Goal: Book appointment/travel/reservation

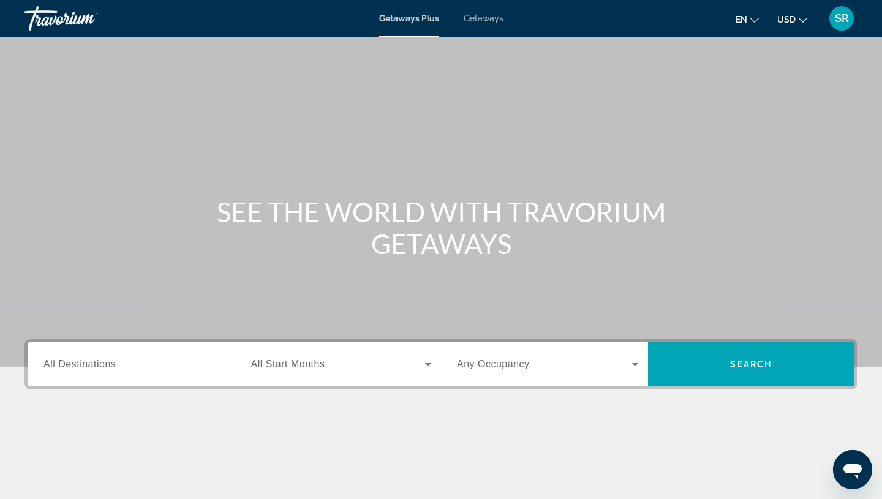
click at [489, 19] on span "Getaways" at bounding box center [483, 18] width 40 height 10
click at [69, 366] on span "All Destinations" at bounding box center [79, 364] width 72 height 10
click at [69, 366] on input "Destination All Destinations" at bounding box center [133, 365] width 181 height 15
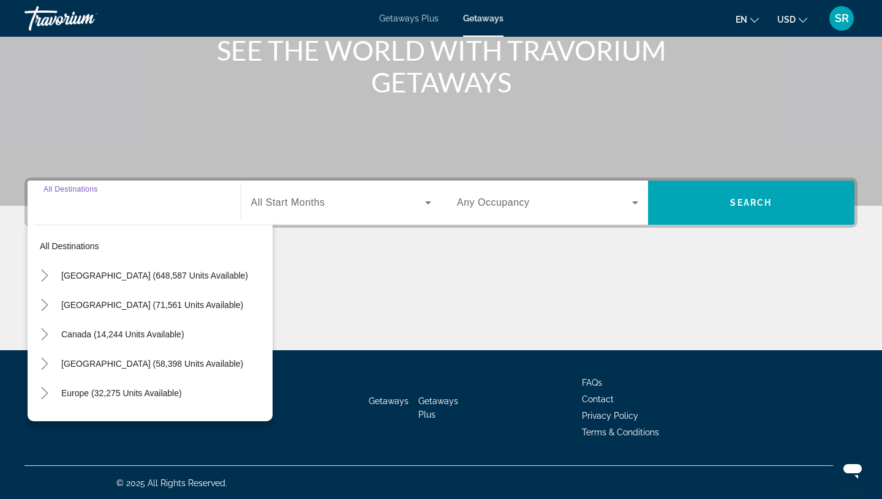
scroll to position [163, 0]
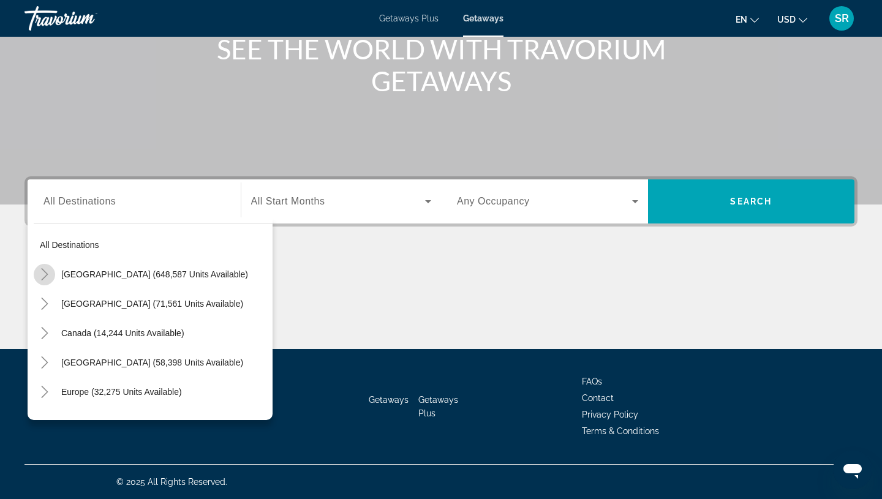
click at [43, 272] on icon "Toggle United States (648,587 units available)" at bounding box center [45, 274] width 12 height 12
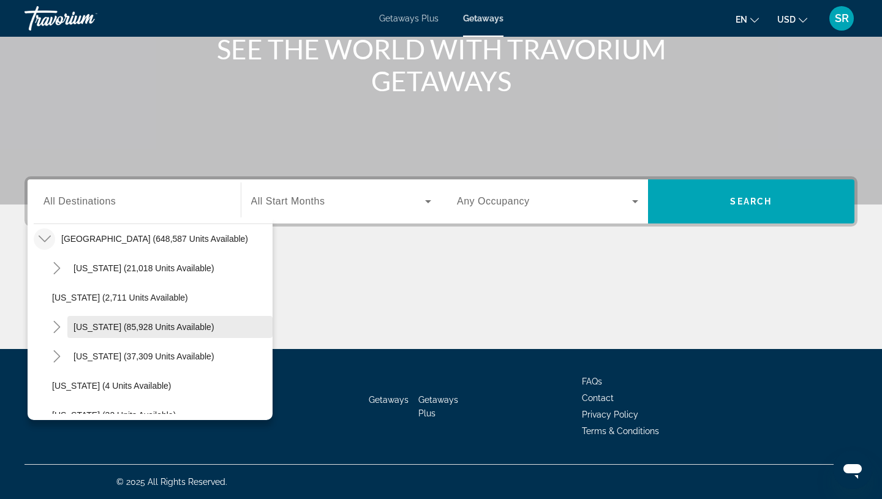
click at [118, 325] on span "[US_STATE] (85,928 units available)" at bounding box center [143, 327] width 141 height 10
type input "**********"
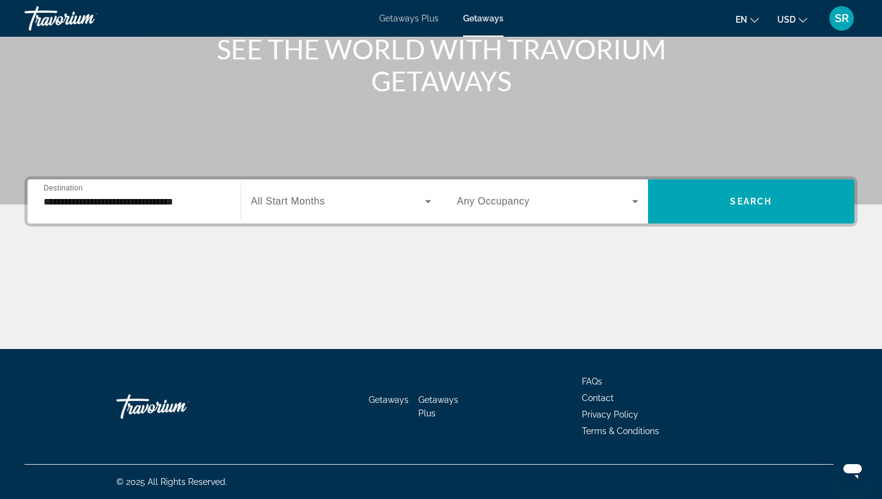
click at [296, 206] on span "All Start Months" at bounding box center [288, 201] width 74 height 10
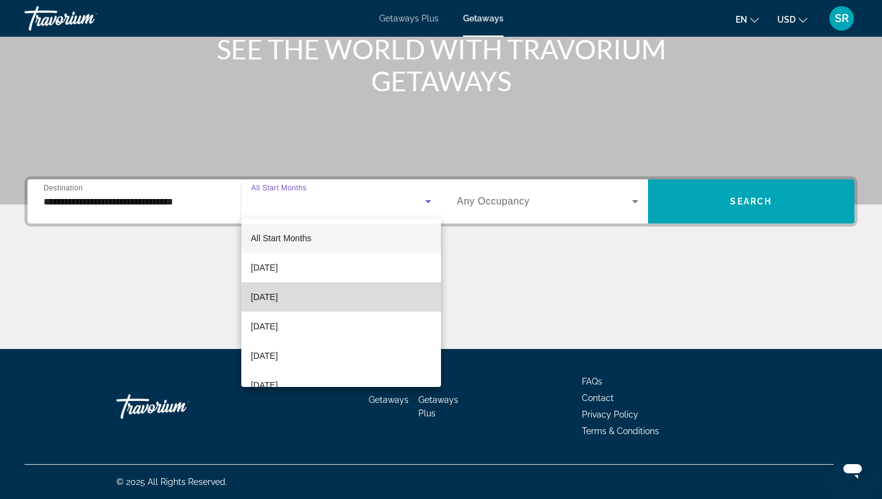
click at [278, 301] on span "[DATE]" at bounding box center [264, 297] width 27 height 15
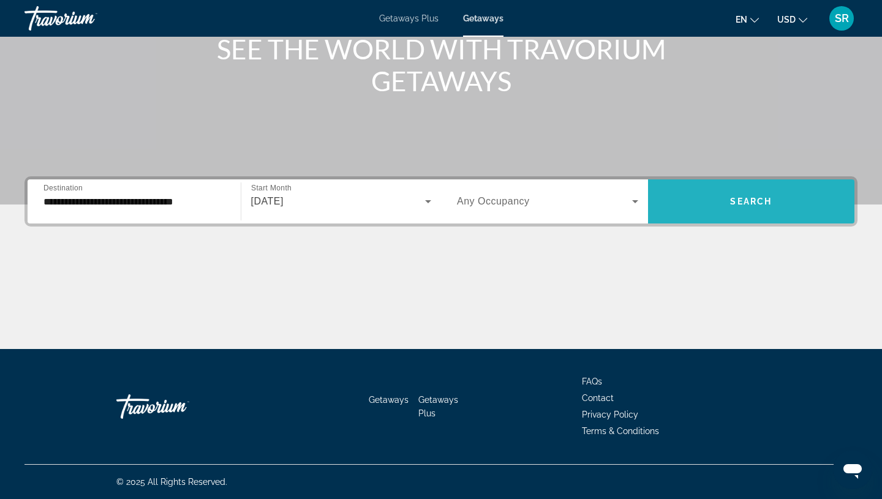
click at [729, 209] on span "Search widget" at bounding box center [751, 201] width 207 height 29
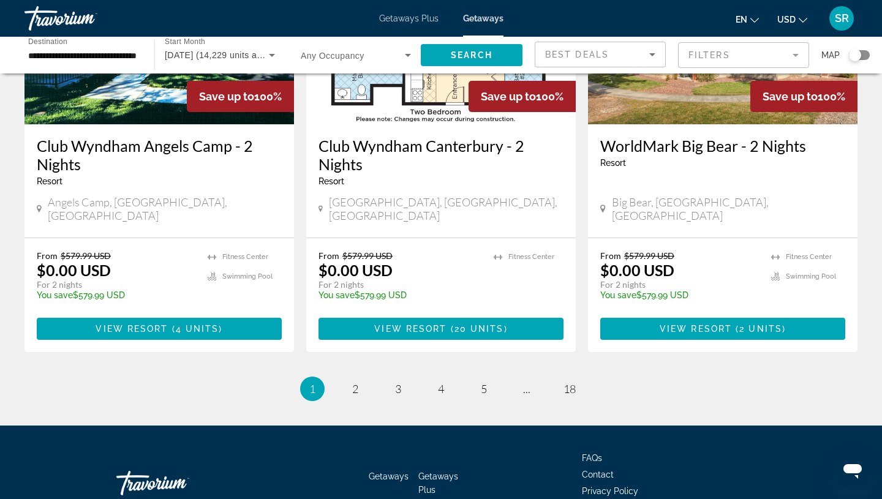
scroll to position [1556, 0]
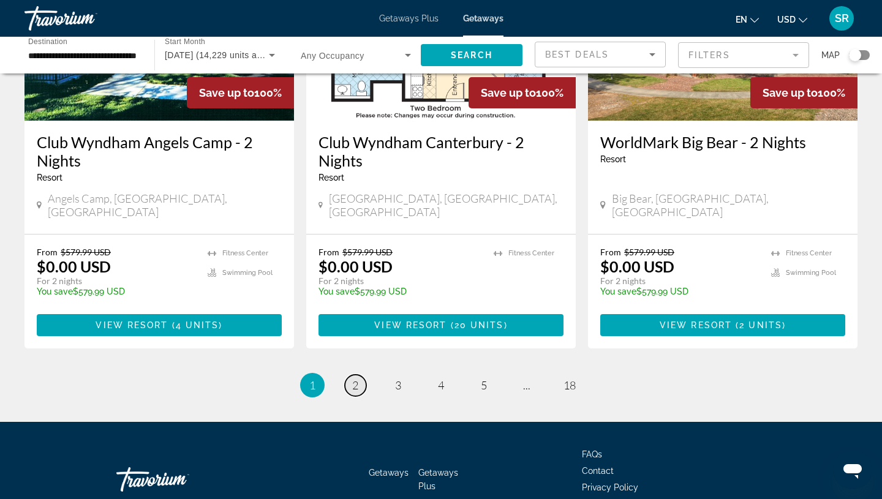
click at [355, 378] on span "2" at bounding box center [355, 384] width 6 height 13
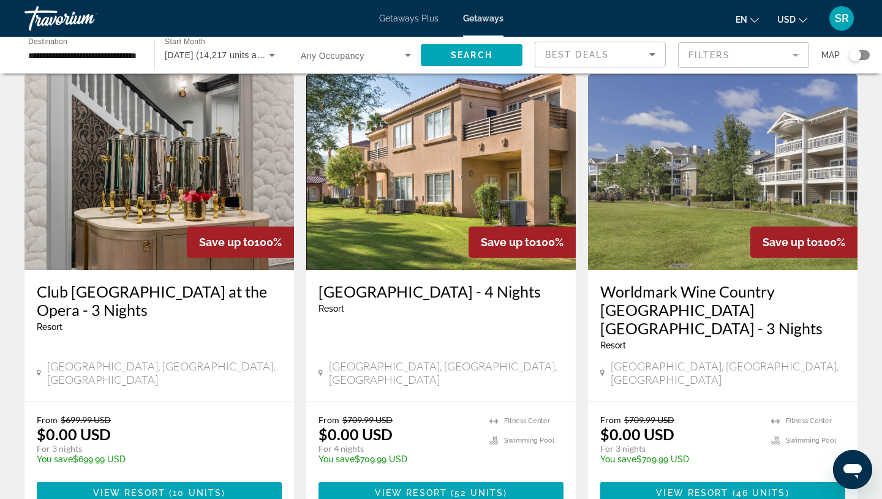
scroll to position [1556, 0]
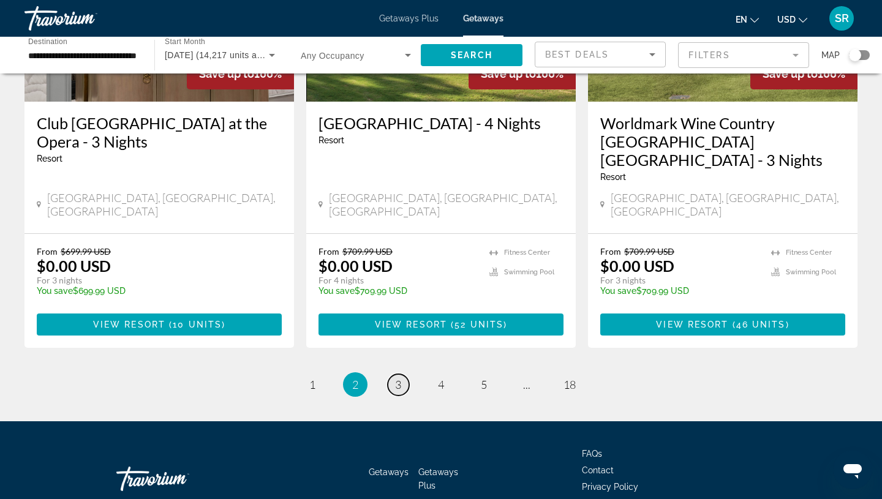
click at [396, 378] on span "3" at bounding box center [398, 384] width 6 height 13
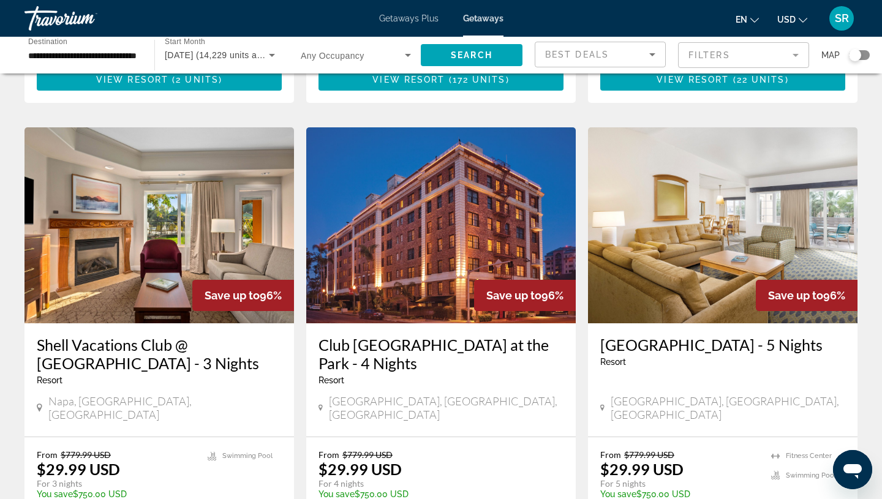
scroll to position [1354, 0]
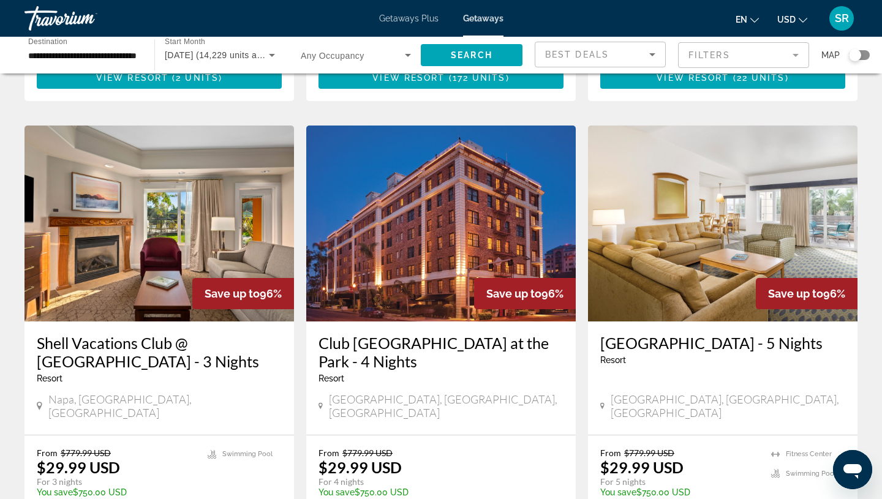
click at [85, 334] on h3 "Shell Vacations Club @ [GEOGRAPHIC_DATA] - 3 Nights" at bounding box center [159, 352] width 245 height 37
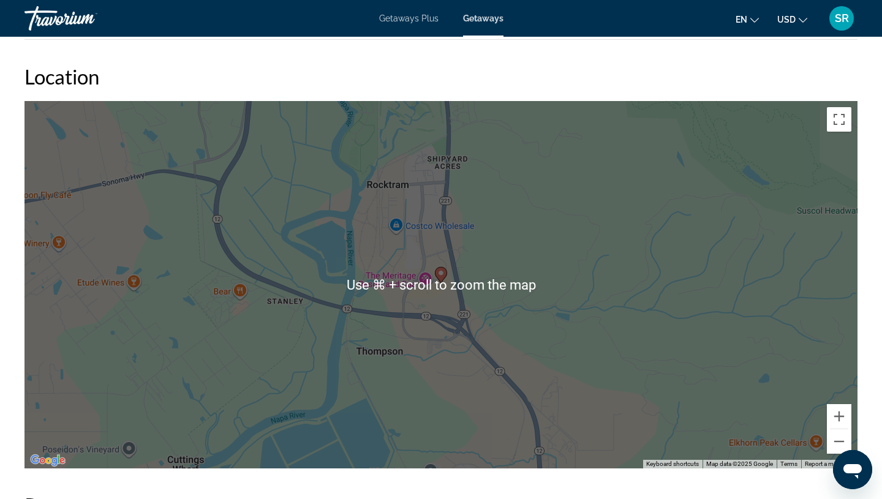
scroll to position [1608, 0]
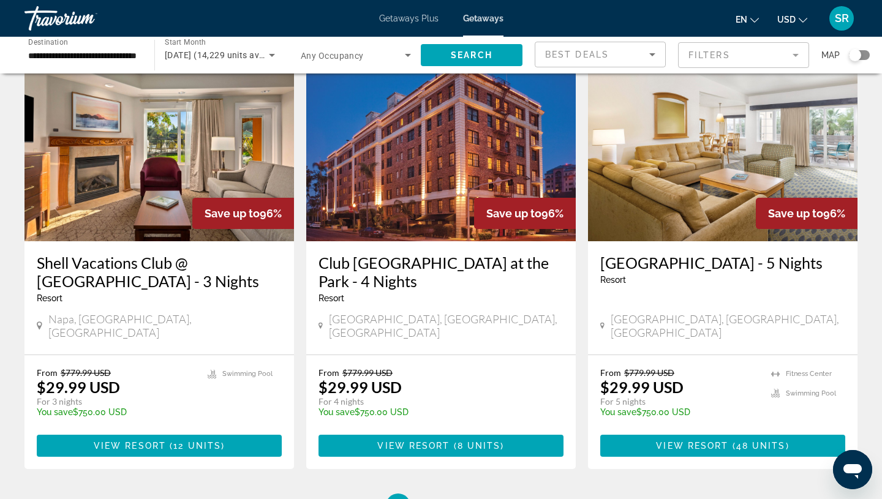
scroll to position [1472, 0]
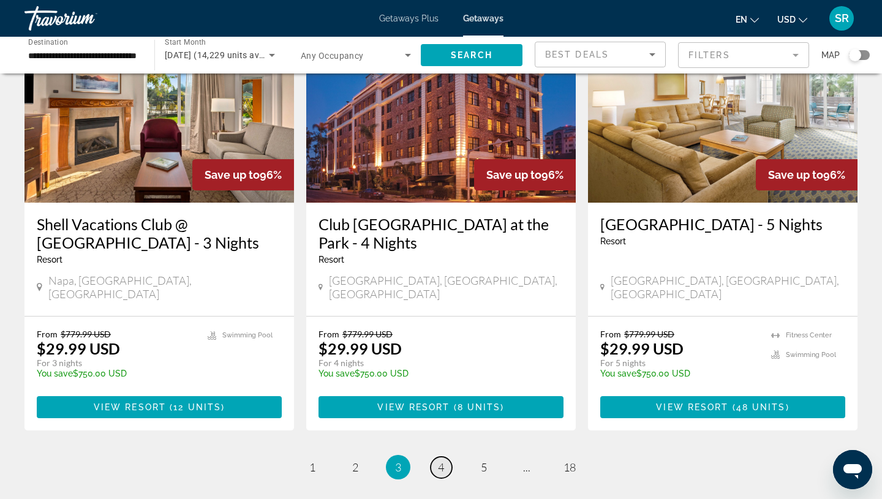
click at [441, 460] on span "4" at bounding box center [441, 466] width 6 height 13
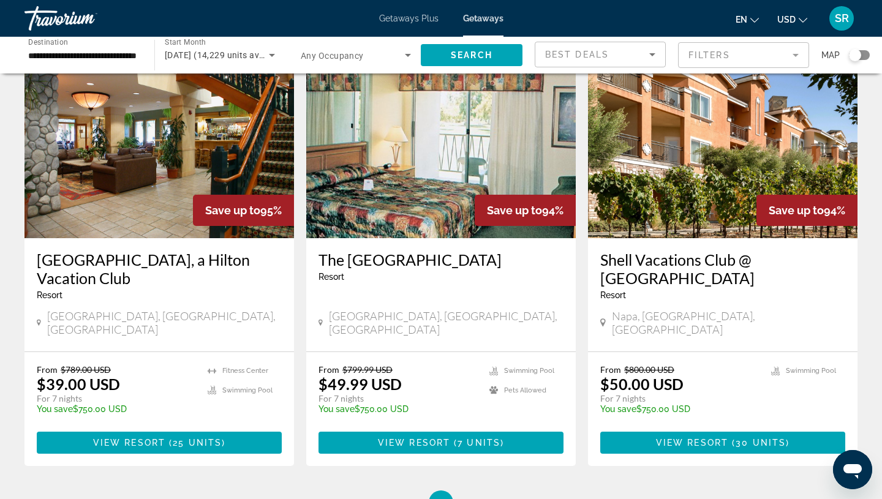
scroll to position [1472, 0]
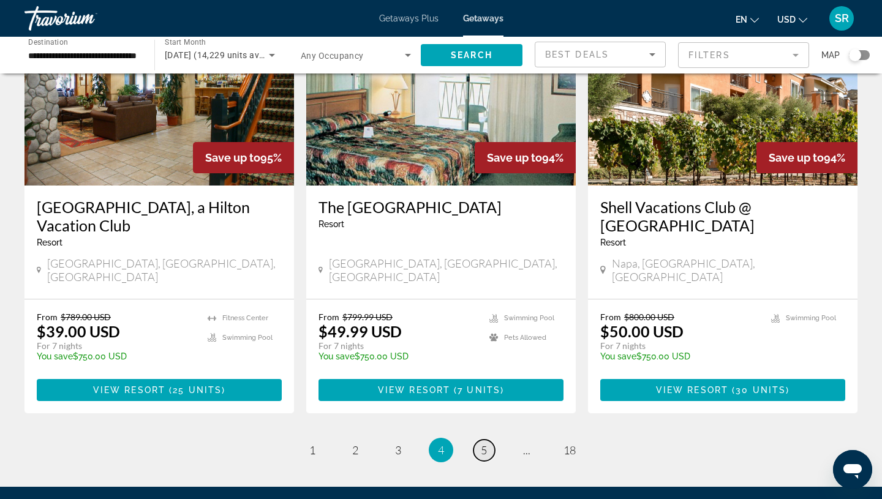
click at [485, 443] on span "5" at bounding box center [484, 449] width 6 height 13
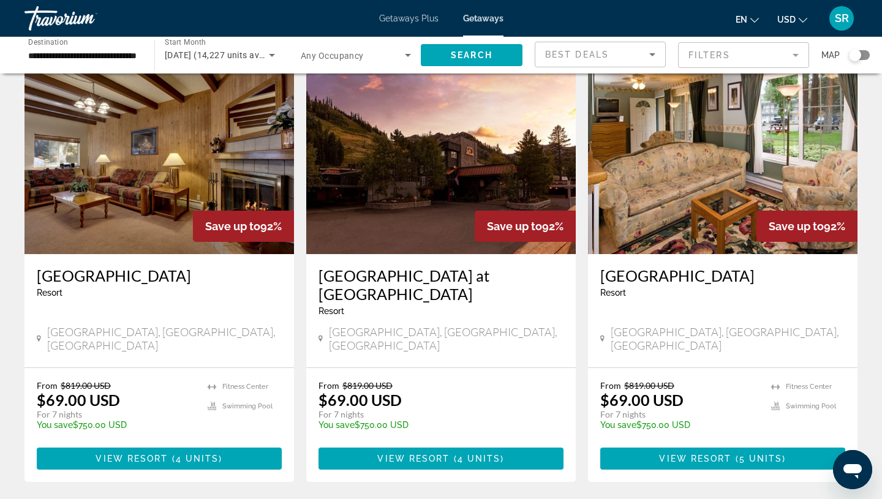
scroll to position [1422, 0]
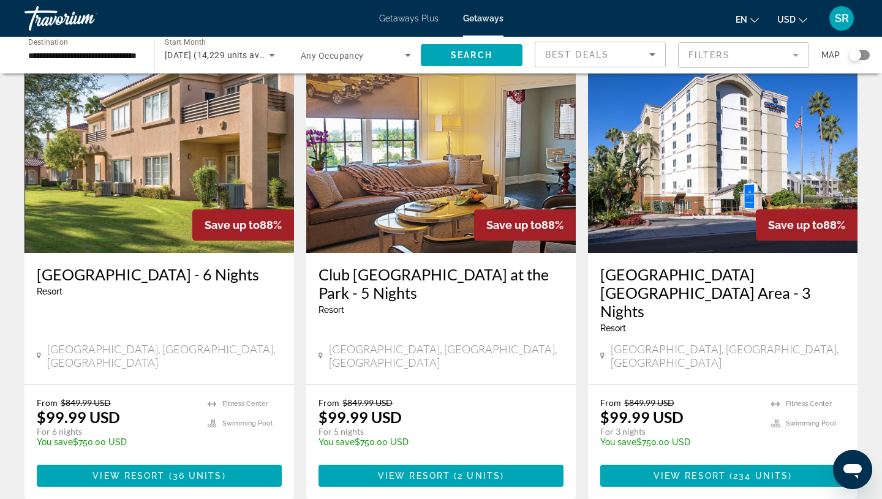
scroll to position [1387, 0]
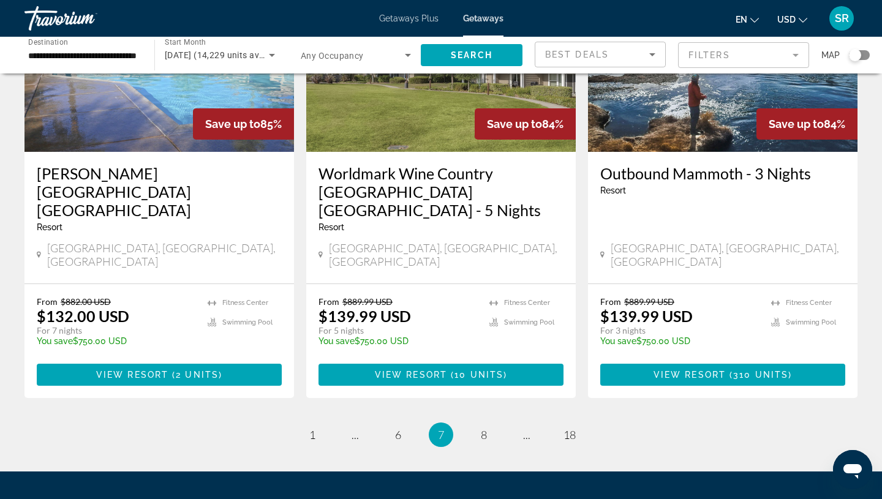
scroll to position [1555, 0]
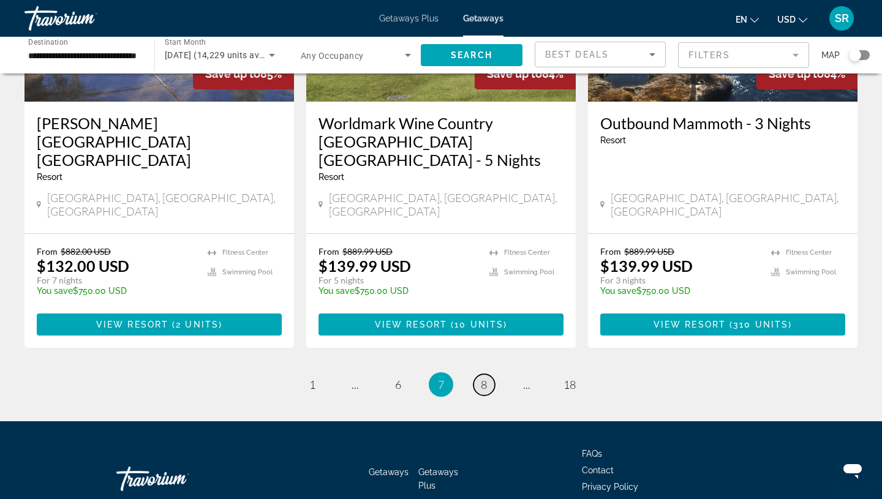
click at [485, 374] on link "page 8" at bounding box center [483, 384] width 21 height 21
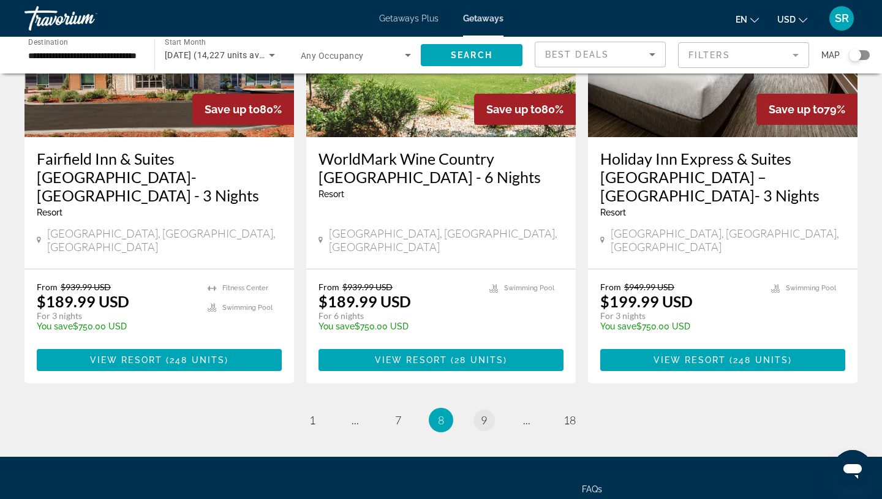
scroll to position [1539, 0]
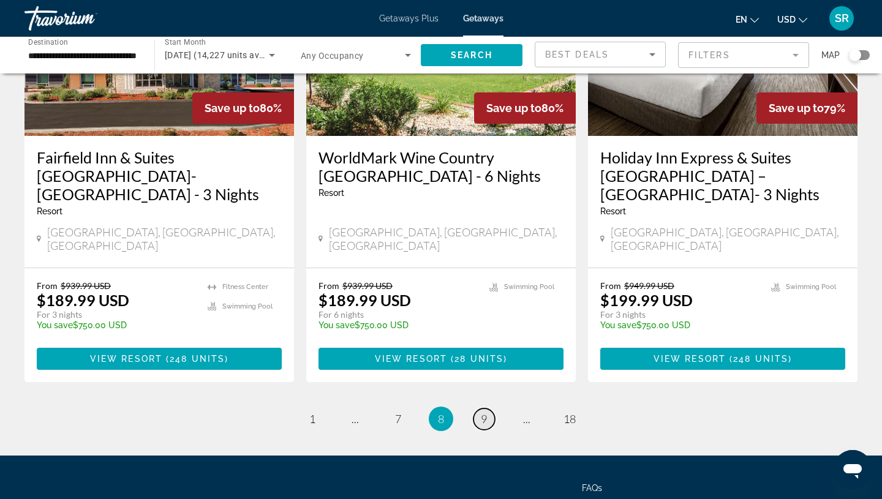
click at [482, 412] on span "9" at bounding box center [484, 418] width 6 height 13
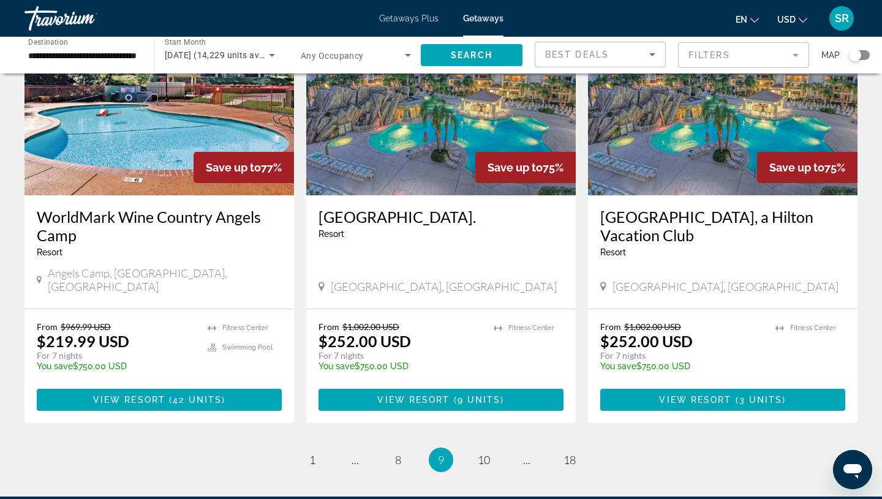
scroll to position [1537, 0]
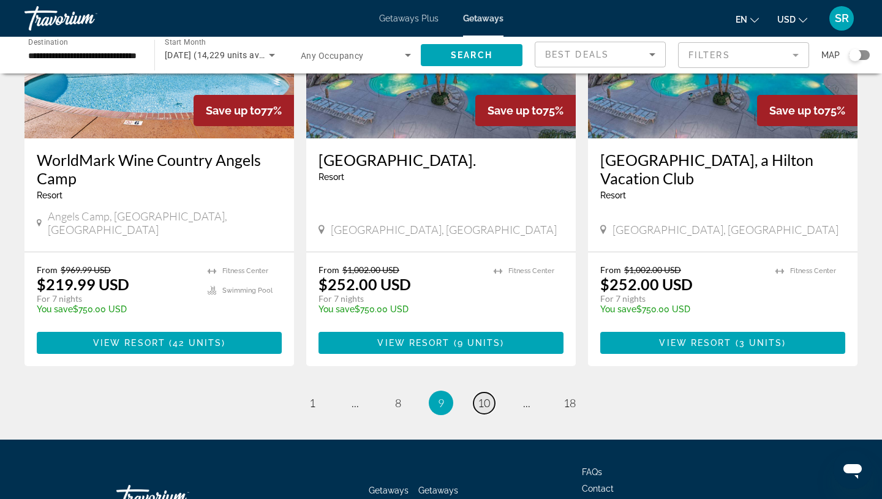
click at [482, 396] on span "10" at bounding box center [484, 402] width 12 height 13
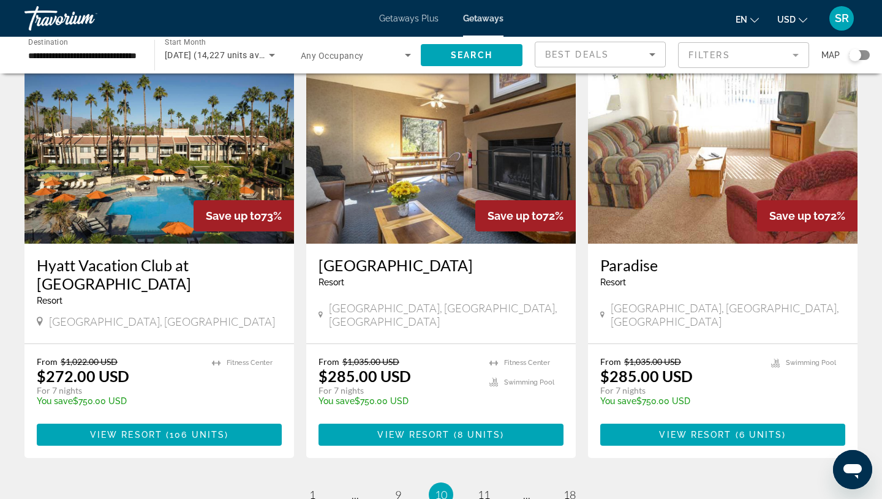
scroll to position [1463, 0]
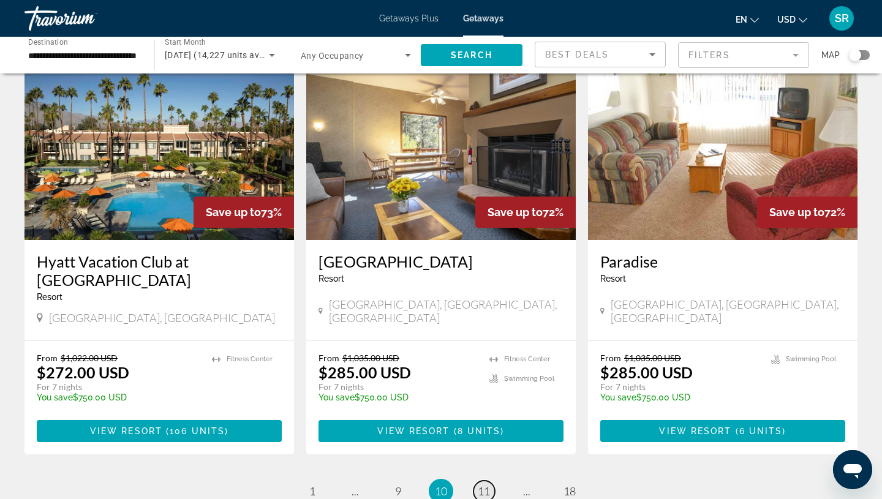
click at [490, 481] on link "page 11" at bounding box center [483, 491] width 21 height 21
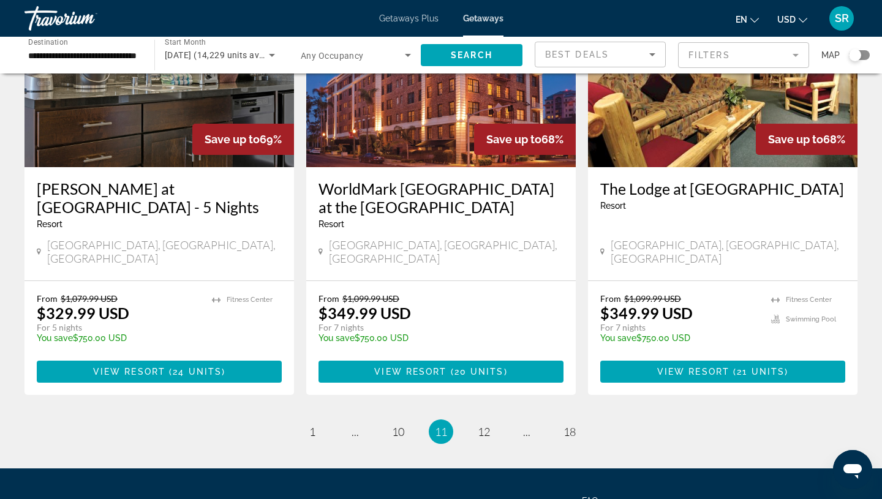
scroll to position [1522, 0]
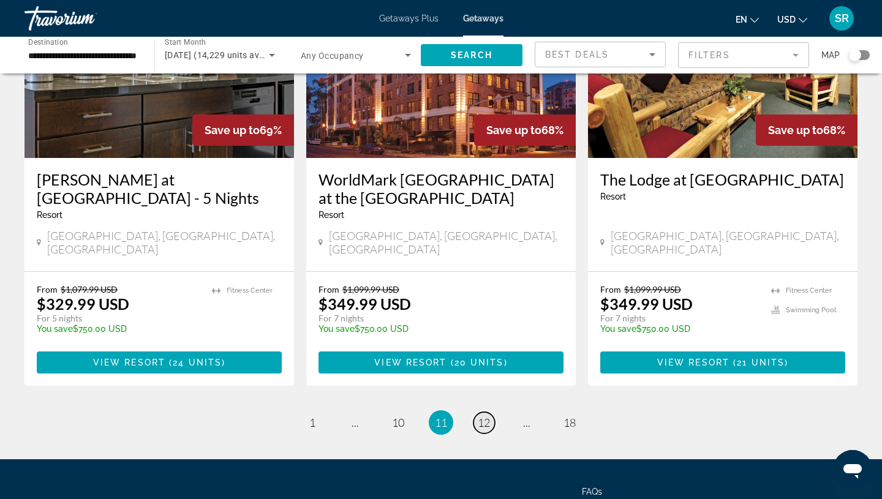
click at [484, 416] on span "12" at bounding box center [484, 422] width 12 height 13
